Goal: Information Seeking & Learning: Check status

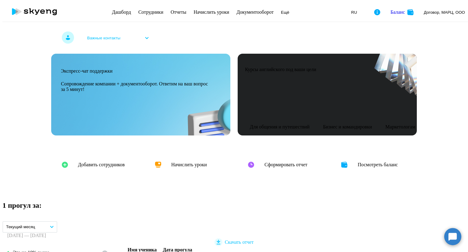
scroll to position [152, 0]
click at [57, 221] on button "Текущий месяц" at bounding box center [29, 227] width 55 height 12
select select "30"
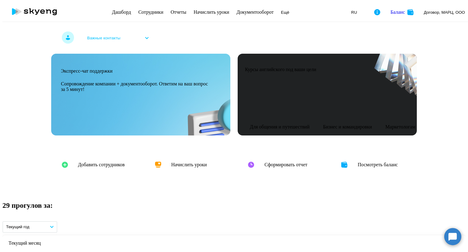
click at [141, 9] on link "Сотрудники" at bounding box center [150, 11] width 25 height 5
select select "30"
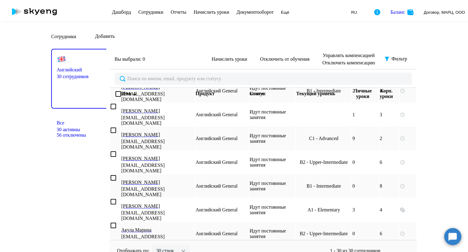
scroll to position [4, 0]
